Goal: Information Seeking & Learning: Learn about a topic

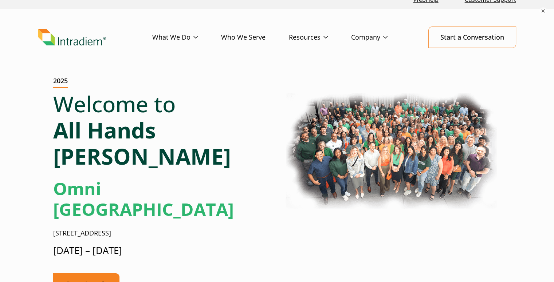
click at [98, 274] on link "Go to Agenda" at bounding box center [86, 284] width 66 height 21
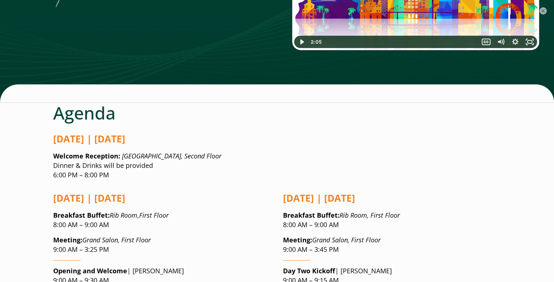
scroll to position [491, 0]
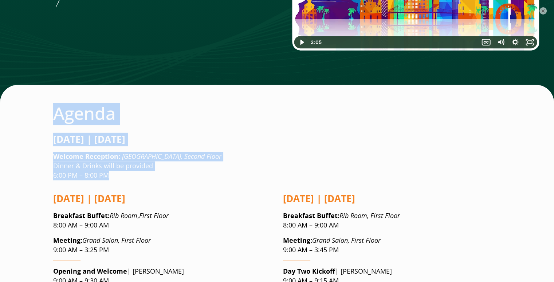
drag, startPoint x: 58, startPoint y: 68, endPoint x: 194, endPoint y: 128, distance: 148.6
click at [194, 152] on p "Welcome Reception: [GEOGRAPHIC_DATA], Second Floor Dinner & Drinks will be prov…" at bounding box center [277, 166] width 448 height 28
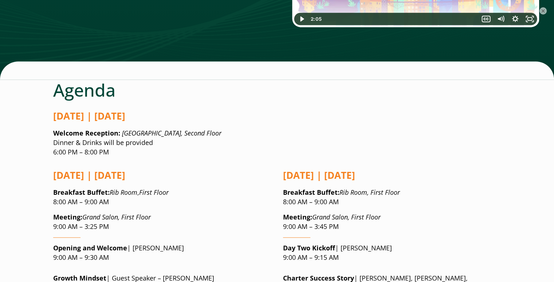
scroll to position [514, 0]
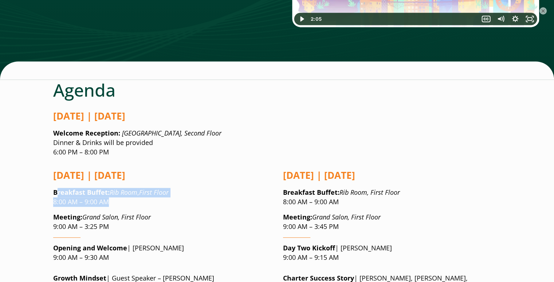
drag, startPoint x: 56, startPoint y: 148, endPoint x: 130, endPoint y: 156, distance: 74.4
click at [130, 188] on p "Breakfast Buffet : Rib Room , First Floor 8:00 AM – 9:00 AM" at bounding box center [162, 197] width 218 height 19
drag, startPoint x: 117, startPoint y: 158, endPoint x: 50, endPoint y: 146, distance: 68.2
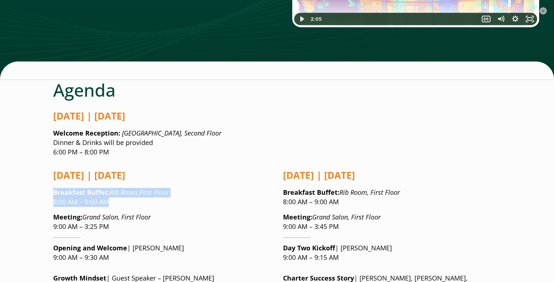
click at [111, 188] on p "Breakfast Buffet : Rib Room , First Floor 8:00 AM – 9:00 AM" at bounding box center [162, 197] width 218 height 19
drag, startPoint x: 108, startPoint y: 158, endPoint x: 50, endPoint y: 150, distance: 58.8
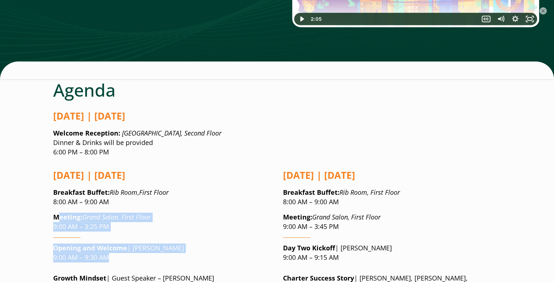
drag, startPoint x: 56, startPoint y: 174, endPoint x: 123, endPoint y: 211, distance: 75.8
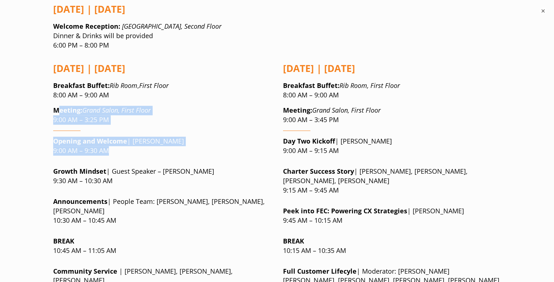
scroll to position [620, 0]
drag, startPoint x: 242, startPoint y: 155, endPoint x: 90, endPoint y: 166, distance: 152.9
click at [90, 198] on p "Announcements | People Team: [PERSON_NAME], [PERSON_NAME], [PERSON_NAME] 10:30 …" at bounding box center [162, 212] width 218 height 28
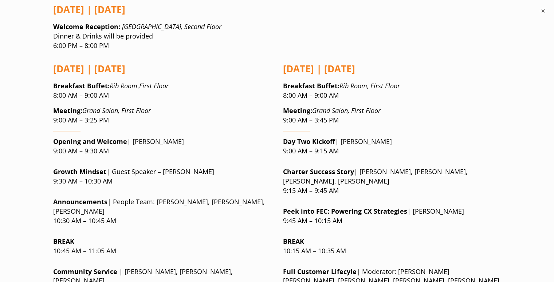
click at [194, 198] on p "Announcements | People Team: [PERSON_NAME], [PERSON_NAME], [PERSON_NAME] 10:30 …" at bounding box center [162, 212] width 218 height 28
